Goal: Task Accomplishment & Management: Use online tool/utility

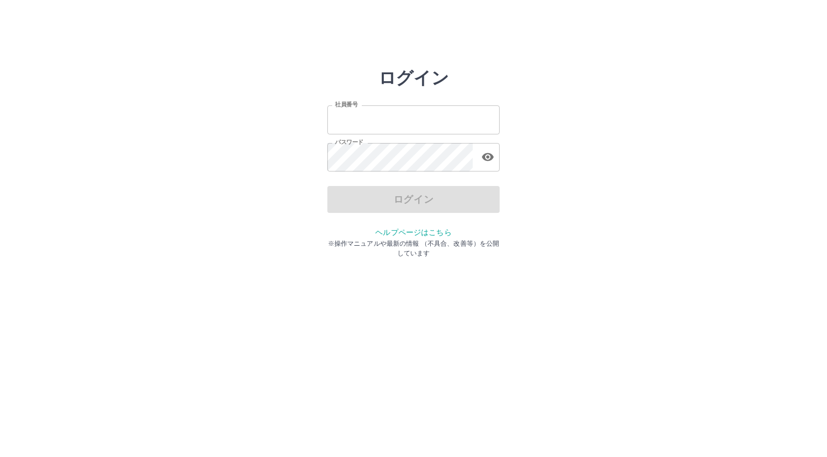
type input "*******"
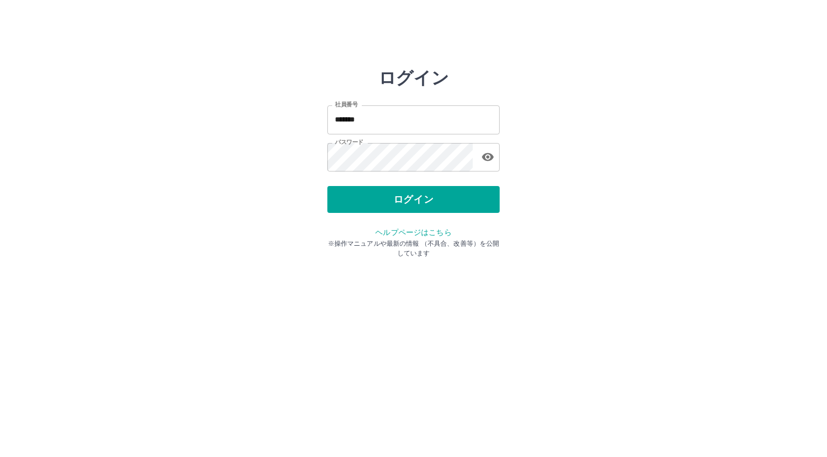
click at [372, 208] on div "ログイン" at bounding box center [413, 199] width 172 height 27
click at [372, 208] on button "ログイン" at bounding box center [413, 199] width 172 height 27
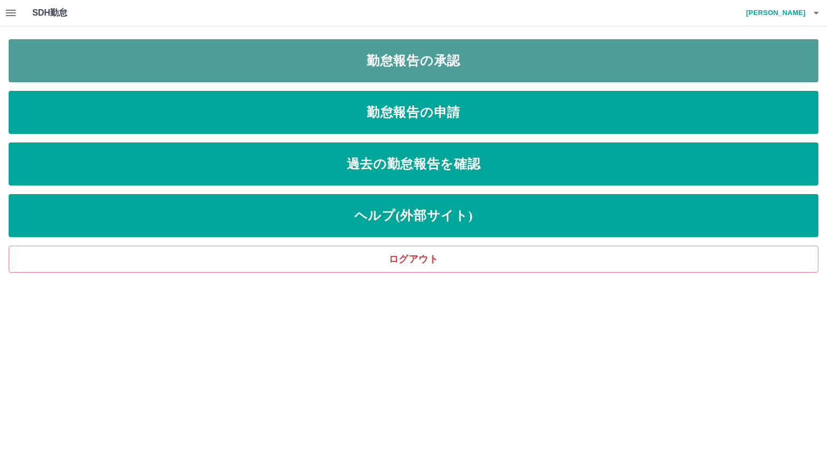
click at [400, 67] on link "勤怠報告の承認" at bounding box center [413, 60] width 809 height 43
